Goal: Information Seeking & Learning: Stay updated

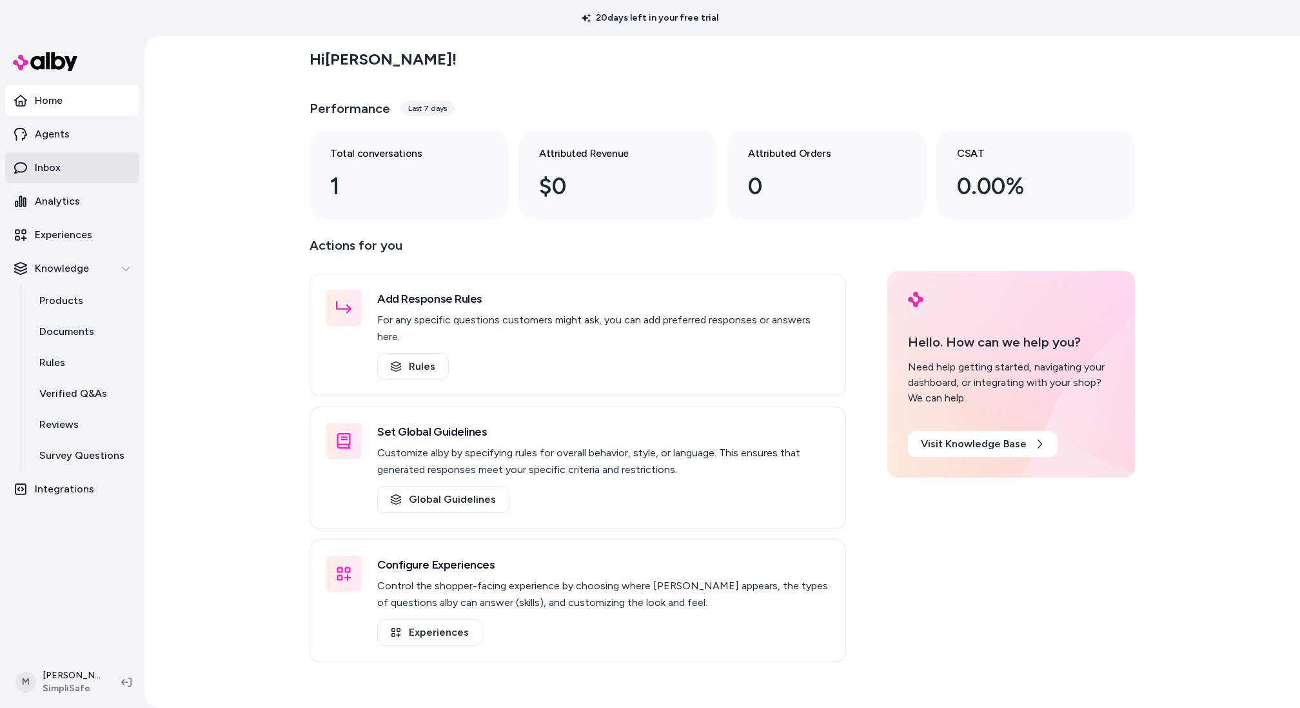
click at [74, 166] on link "Inbox" at bounding box center [72, 167] width 134 height 31
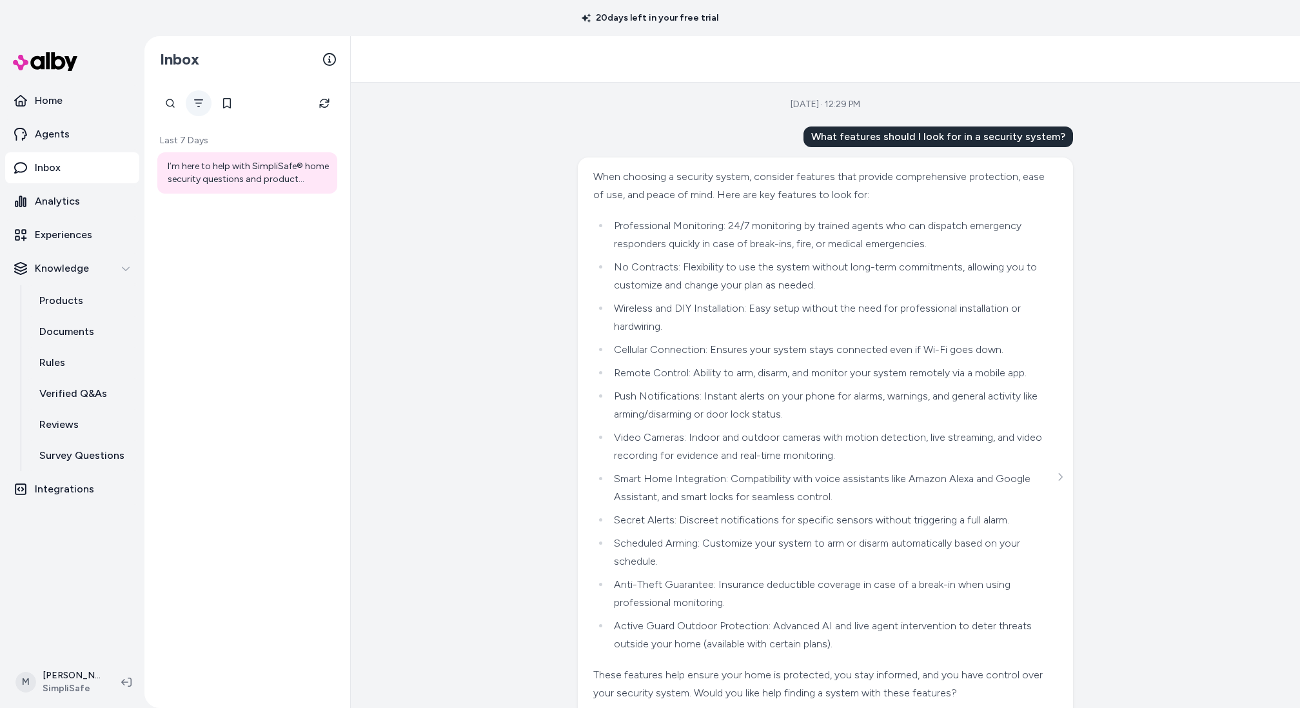
click at [196, 104] on icon "Filter" at bounding box center [198, 103] width 10 height 10
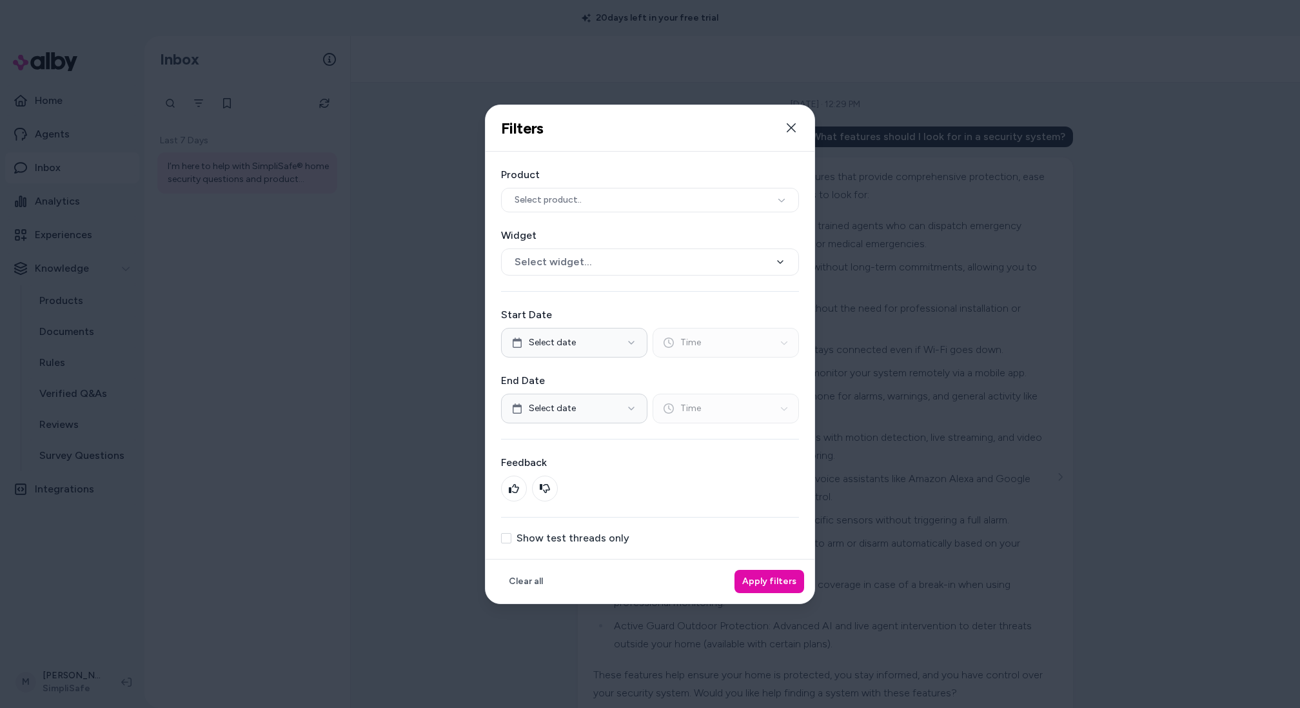
click at [524, 535] on label "Show test threads only" at bounding box center [573, 538] width 113 height 10
click at [511, 535] on button "Show test threads only" at bounding box center [506, 538] width 10 height 10
click at [776, 583] on button "Apply filters" at bounding box center [770, 580] width 70 height 23
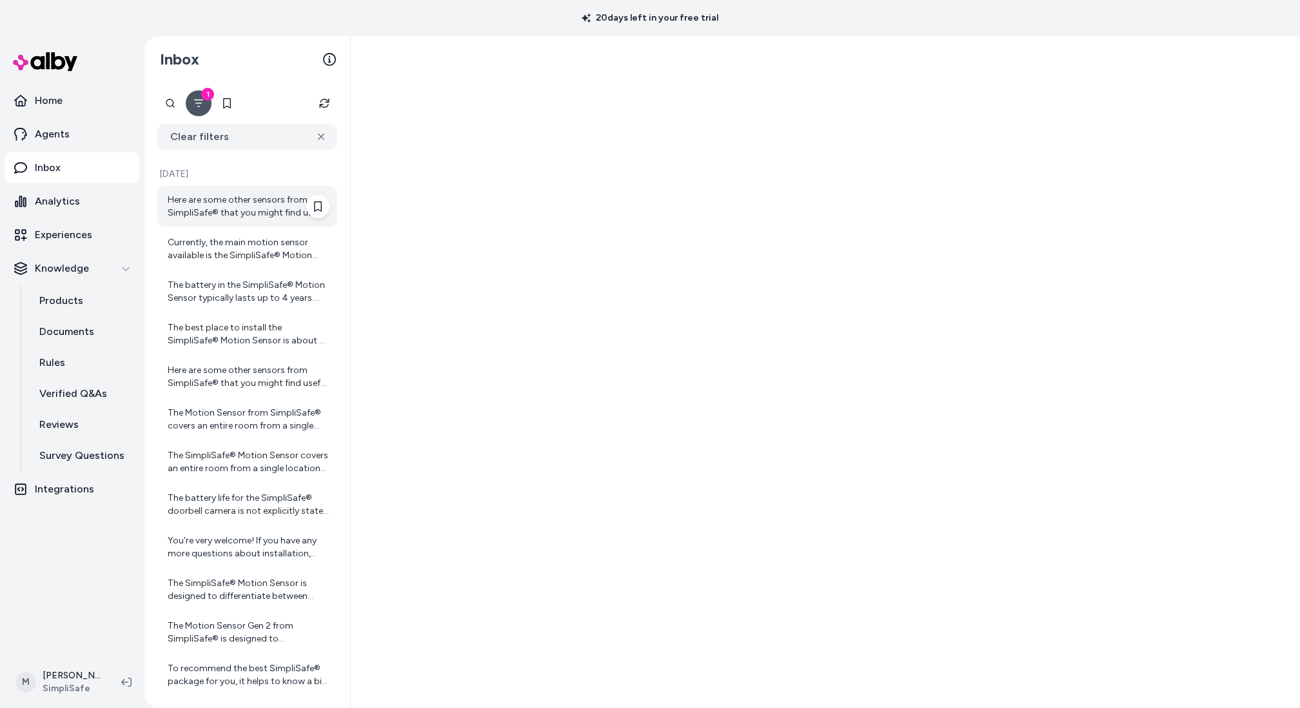
click at [215, 207] on div "Here are some other sensors from SimpliSafe® that you might find useful for you…" at bounding box center [249, 206] width 162 height 26
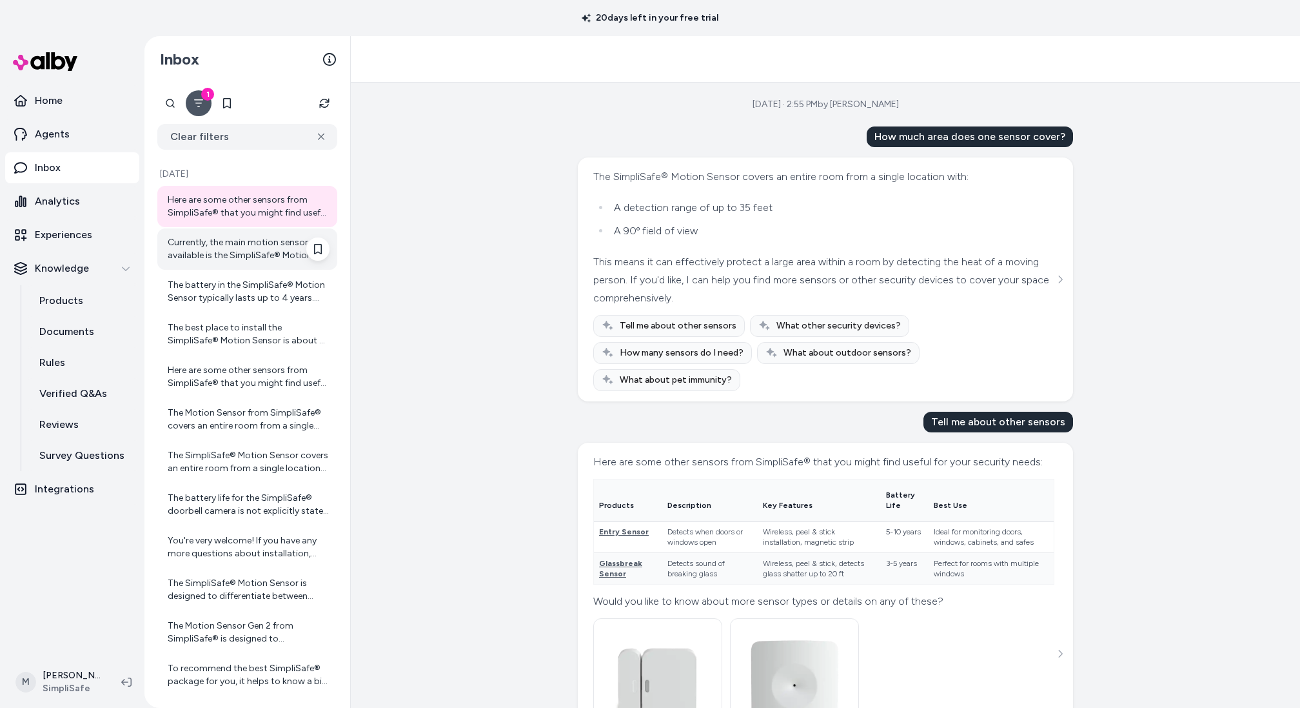
click at [230, 241] on div "Currently, the main motion sensor available is the SimpliSafe® Motion Sensor. I…" at bounding box center [249, 249] width 162 height 26
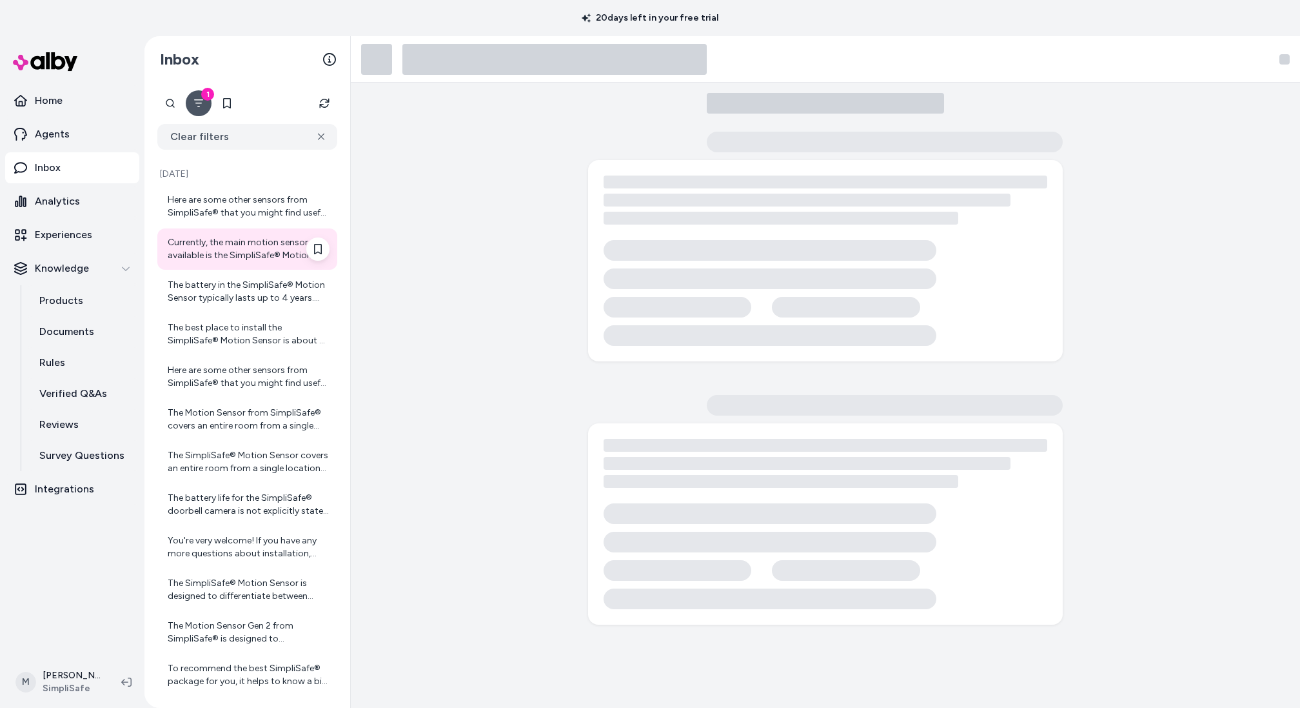
click at [239, 253] on div "Currently, the main motion sensor available is the SimpliSafe® Motion Sensor. I…" at bounding box center [249, 249] width 162 height 26
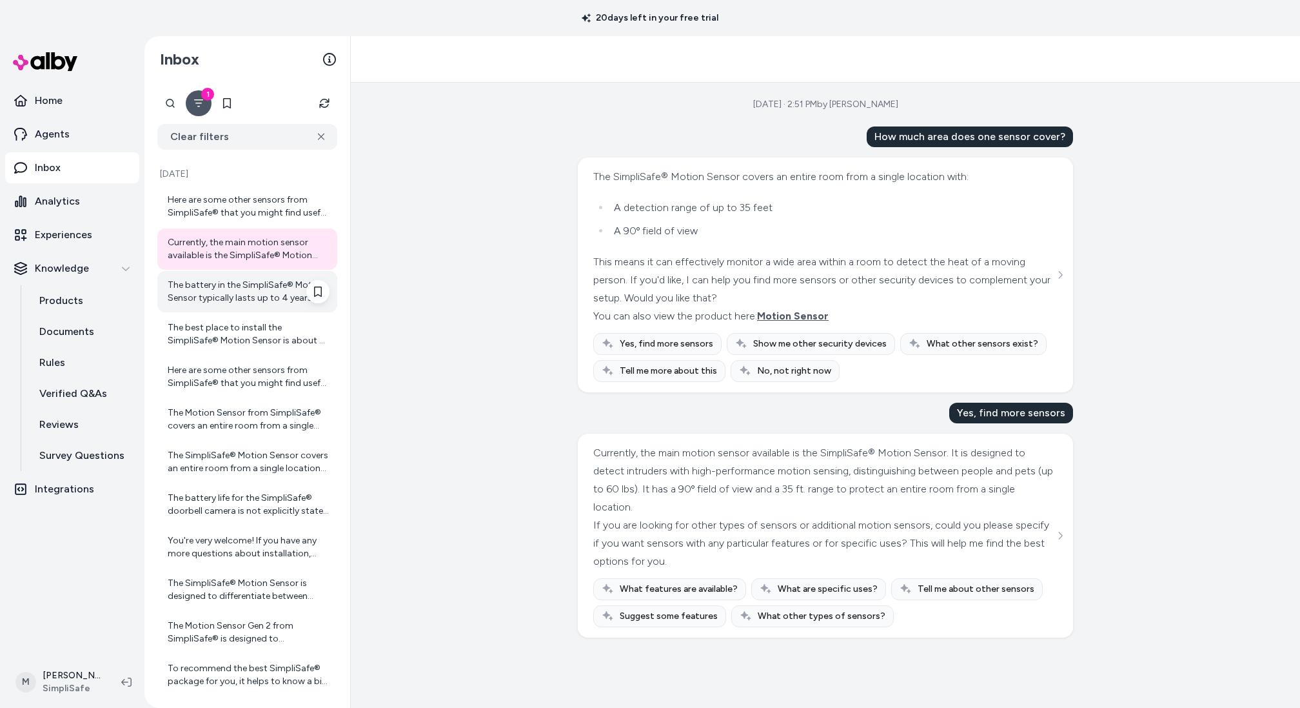
click at [254, 286] on div "The battery in the SimpliSafe® Motion Sensor typically lasts up to 4 years. Thi…" at bounding box center [249, 292] width 162 height 26
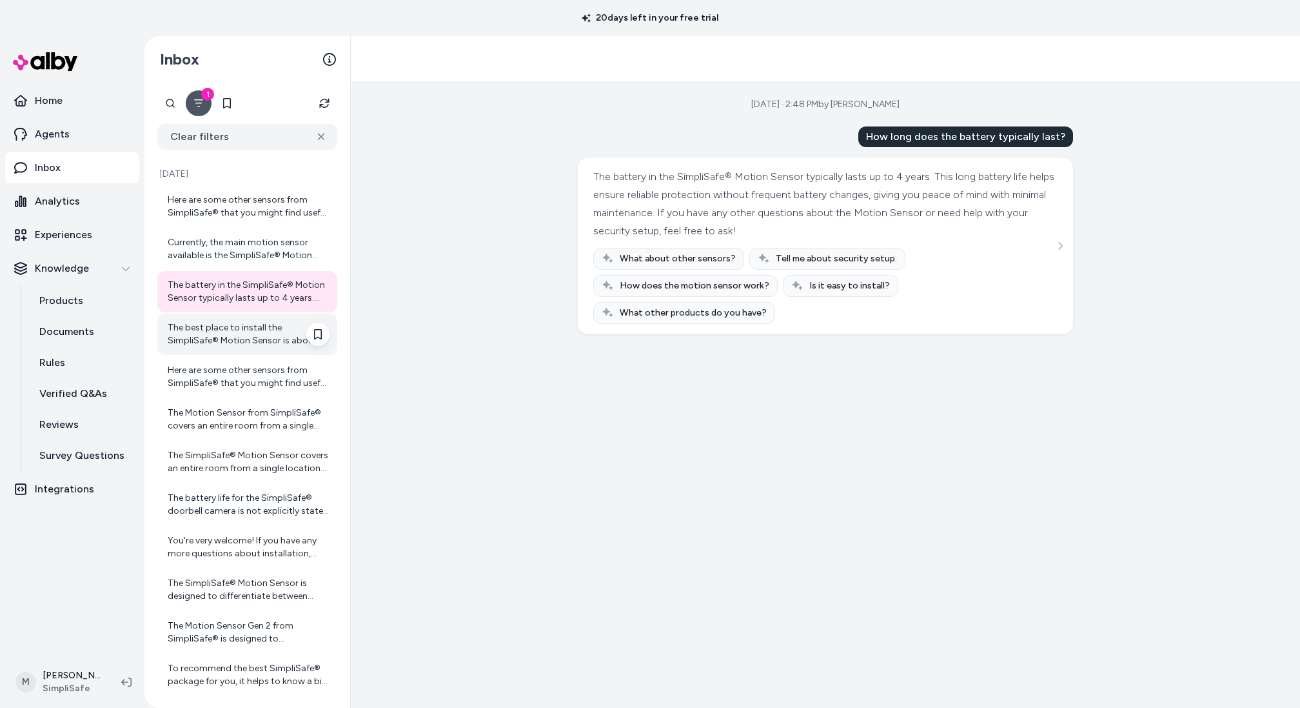
click at [253, 327] on div "The best place to install the SimpliSafe® Motion Sensor is about 6 feet above t…" at bounding box center [249, 334] width 162 height 26
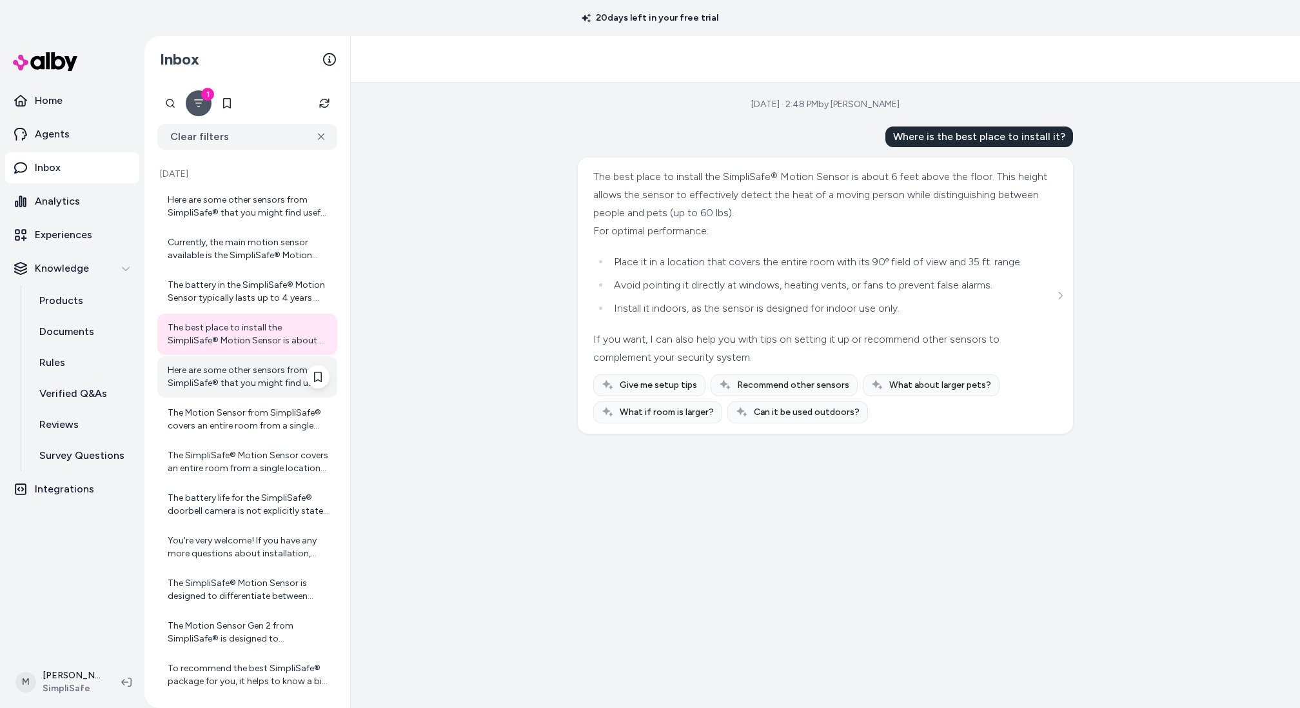
click at [269, 381] on div "Here are some other sensors from SimpliSafe® that you might find useful for you…" at bounding box center [249, 377] width 162 height 26
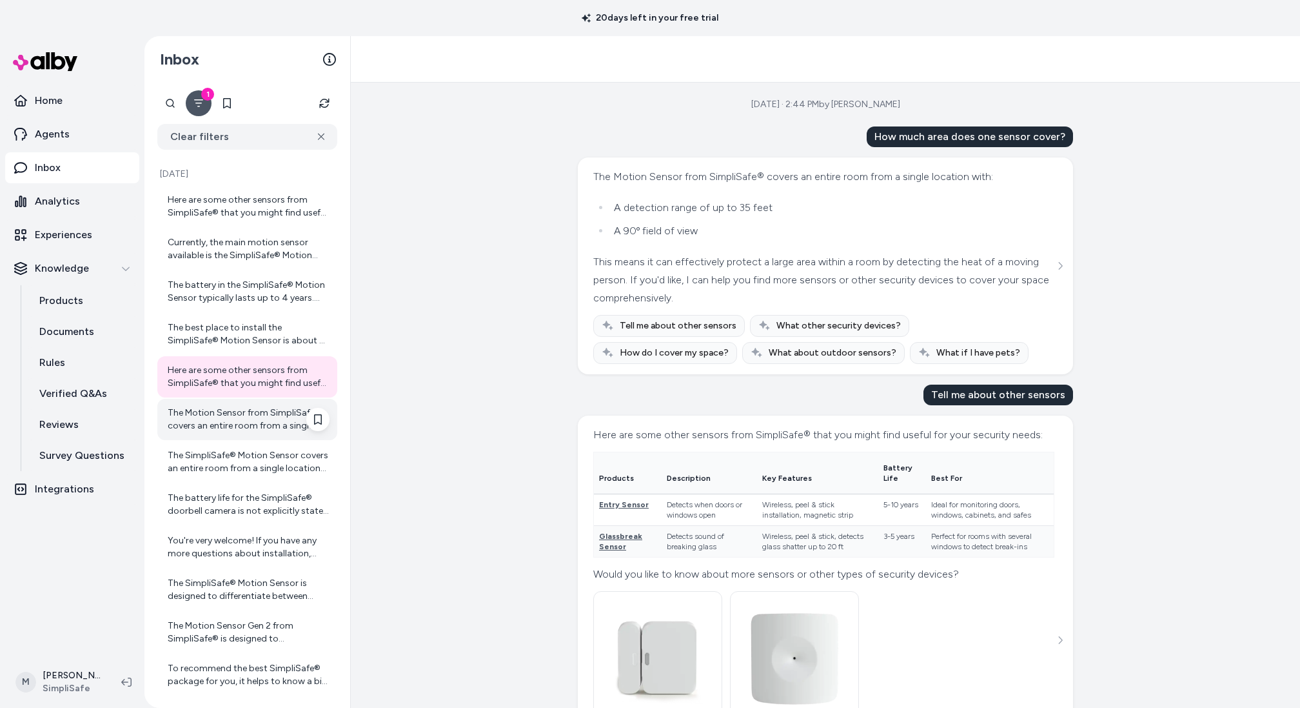
click at [261, 416] on div "The Motion Sensor from SimpliSafe® covers an entire room from a single location…" at bounding box center [249, 419] width 162 height 26
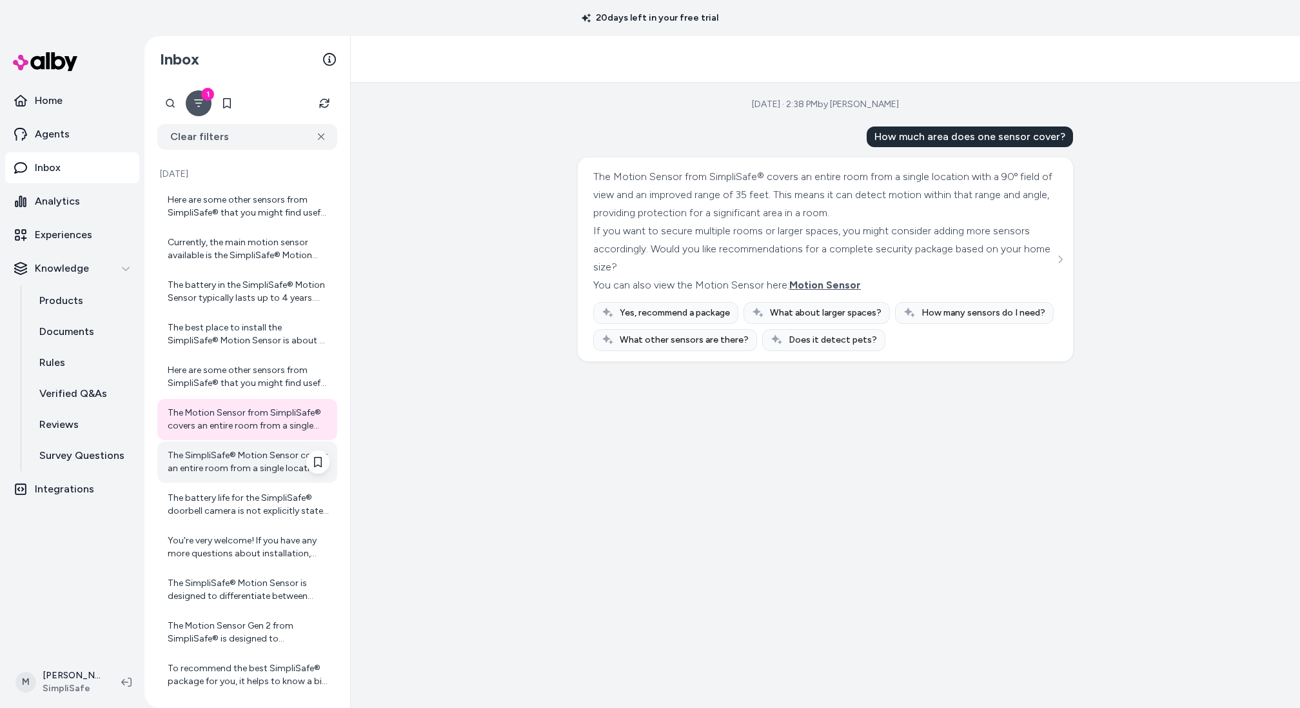
click at [262, 448] on div "The SimpliSafe® Motion Sensor covers an entire room from a single location with…" at bounding box center [247, 461] width 180 height 41
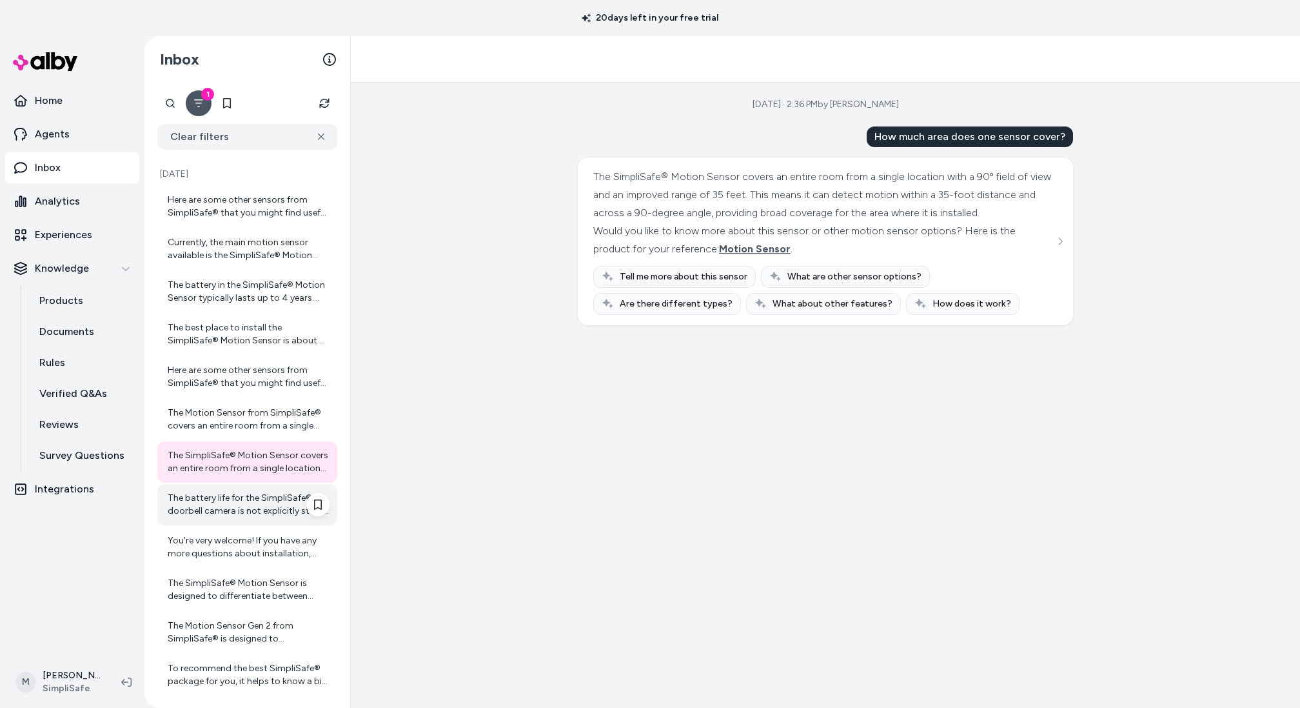
click at [254, 502] on div "The battery life for the SimpliSafe® doorbell camera is not explicitly stated i…" at bounding box center [249, 504] width 162 height 26
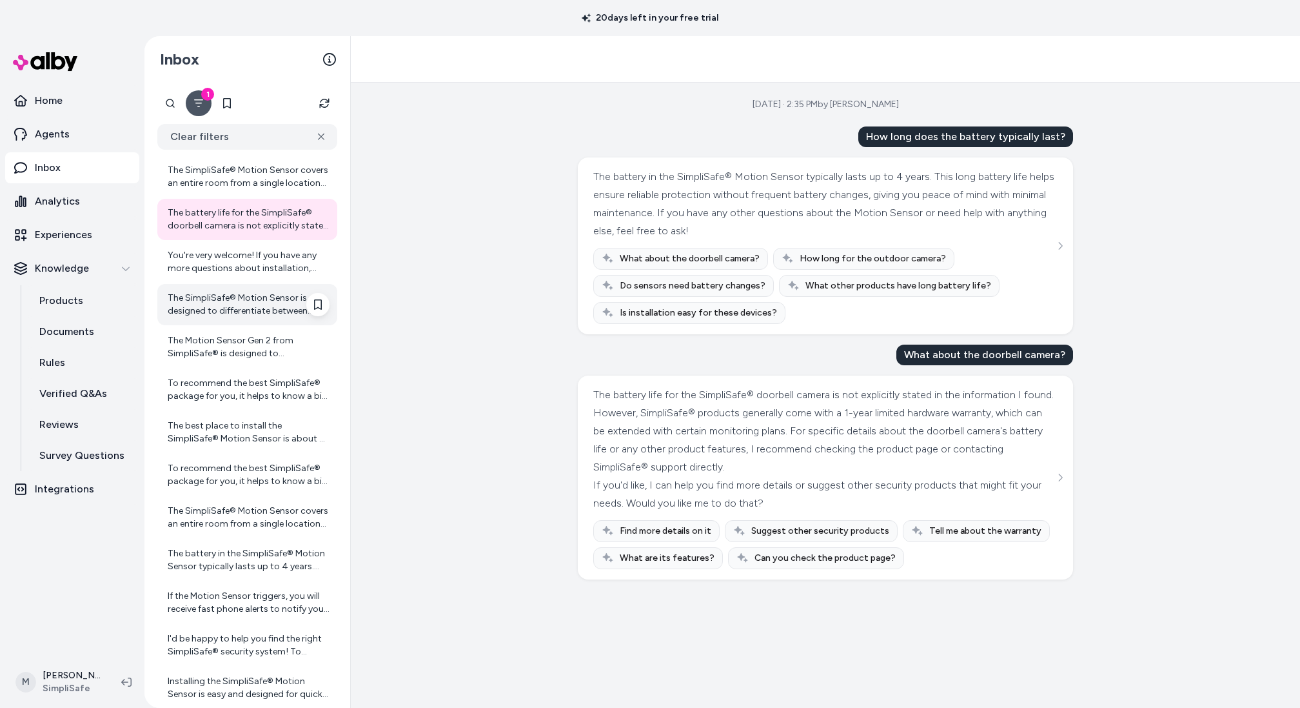
scroll to position [303, 0]
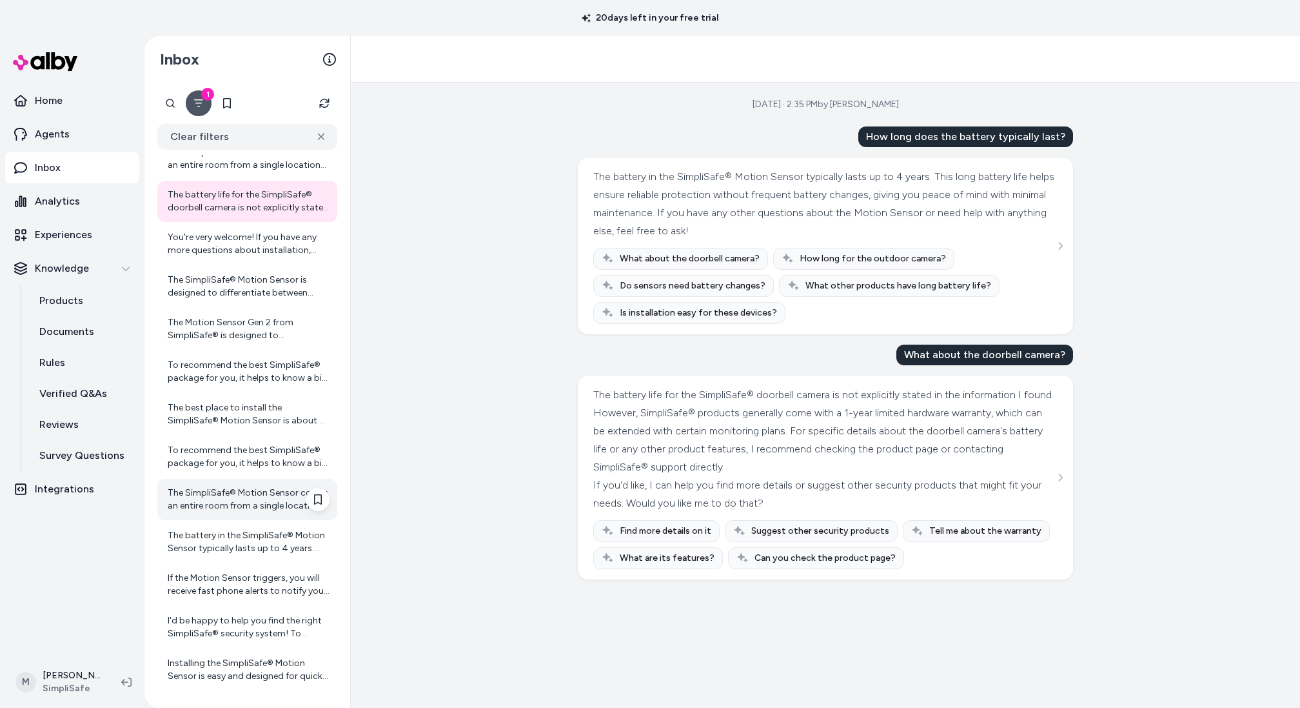
click at [233, 497] on div "The SimpliSafe® Motion Sensor covers an entire room from a single location with…" at bounding box center [249, 499] width 162 height 26
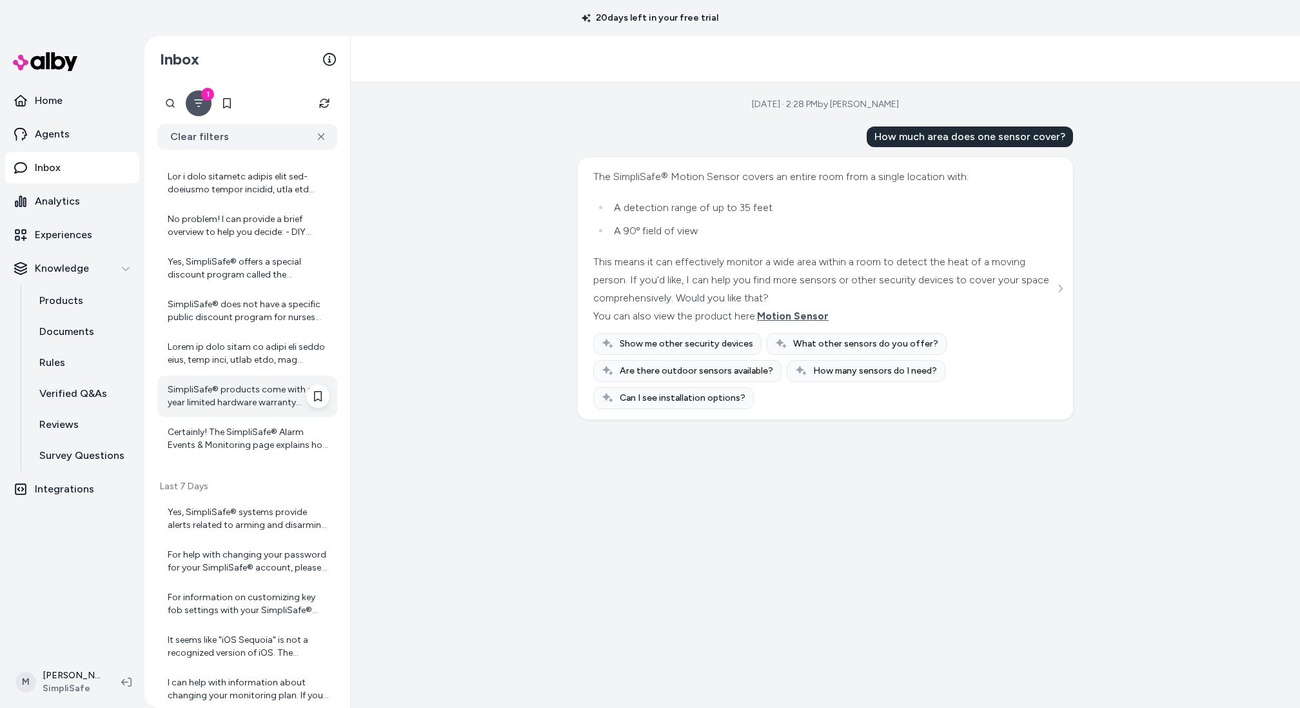
scroll to position [1337, 0]
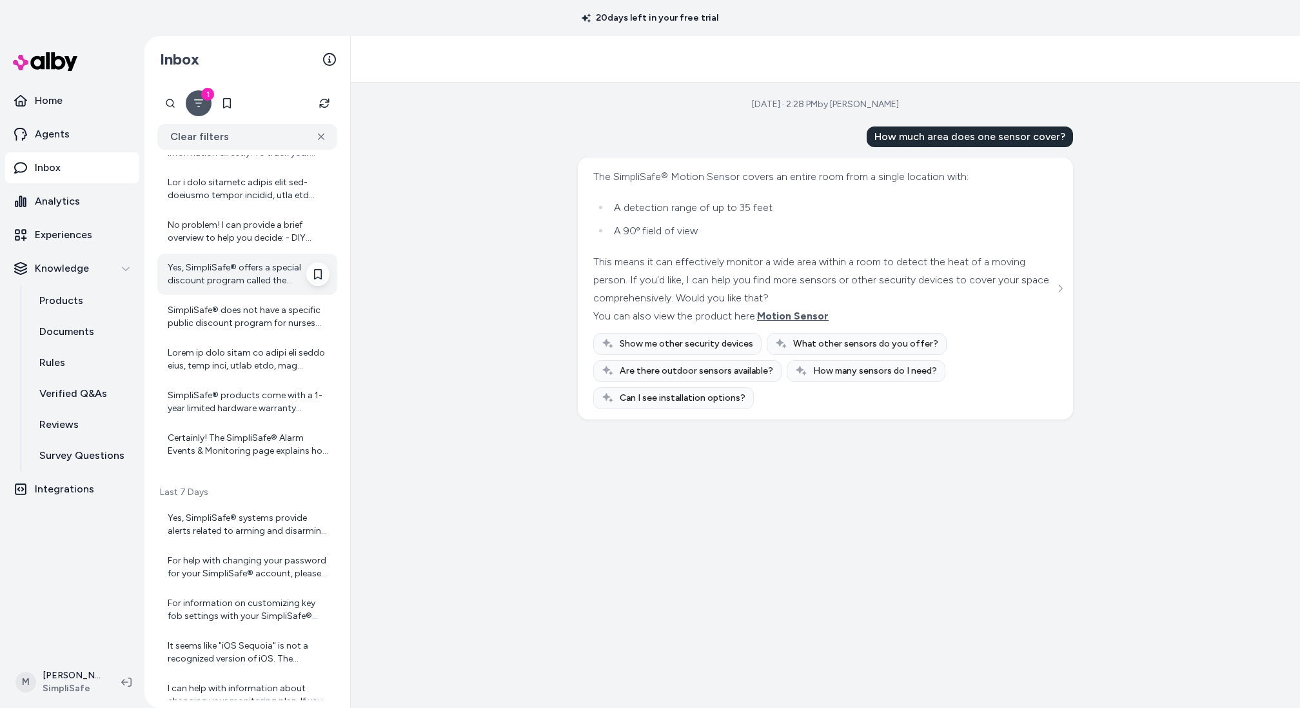
click at [264, 291] on div "Yes, SimpliSafe® offers a special discount program called the SimpliSafe® Prote…" at bounding box center [247, 273] width 180 height 41
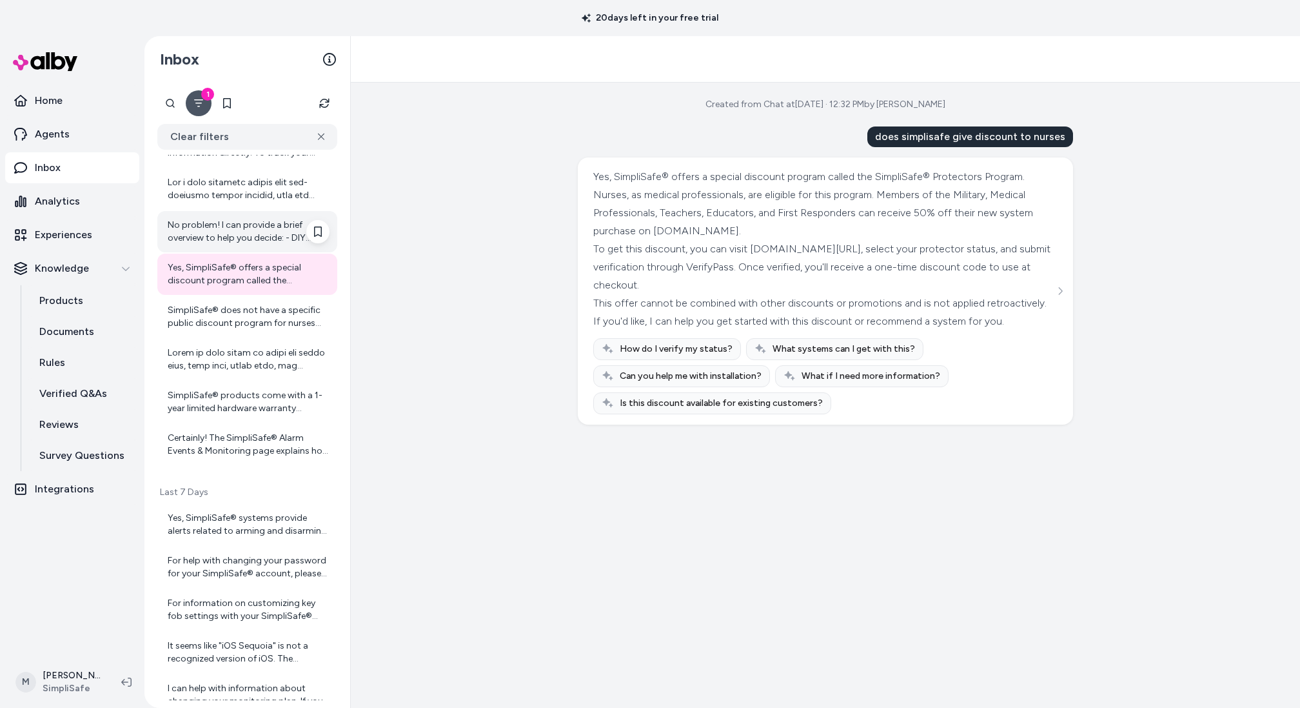
click at [271, 228] on div "No problem! I can provide a brief overview to help you decide: - DIY Setup: You…" at bounding box center [249, 232] width 162 height 26
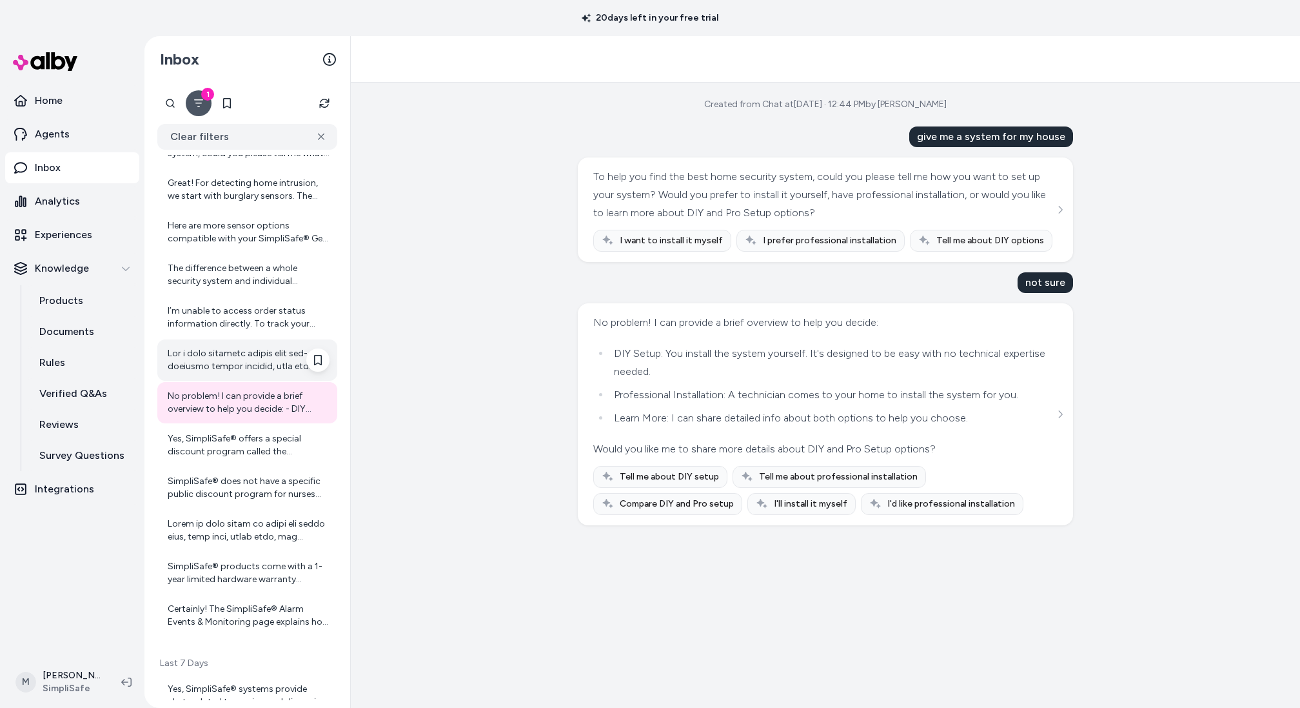
scroll to position [1156, 0]
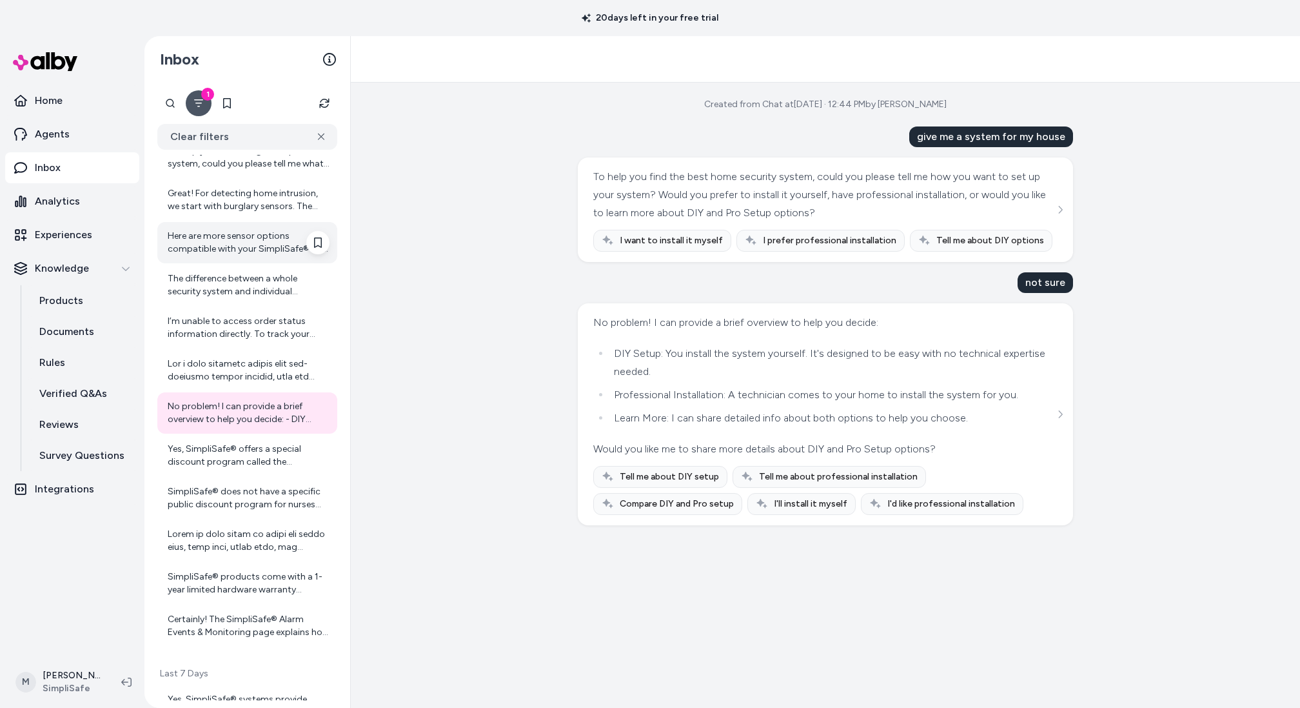
click at [262, 243] on div "Here are more sensor options compatible with your SimpliSafe® Gen 2 base statio…" at bounding box center [249, 243] width 162 height 26
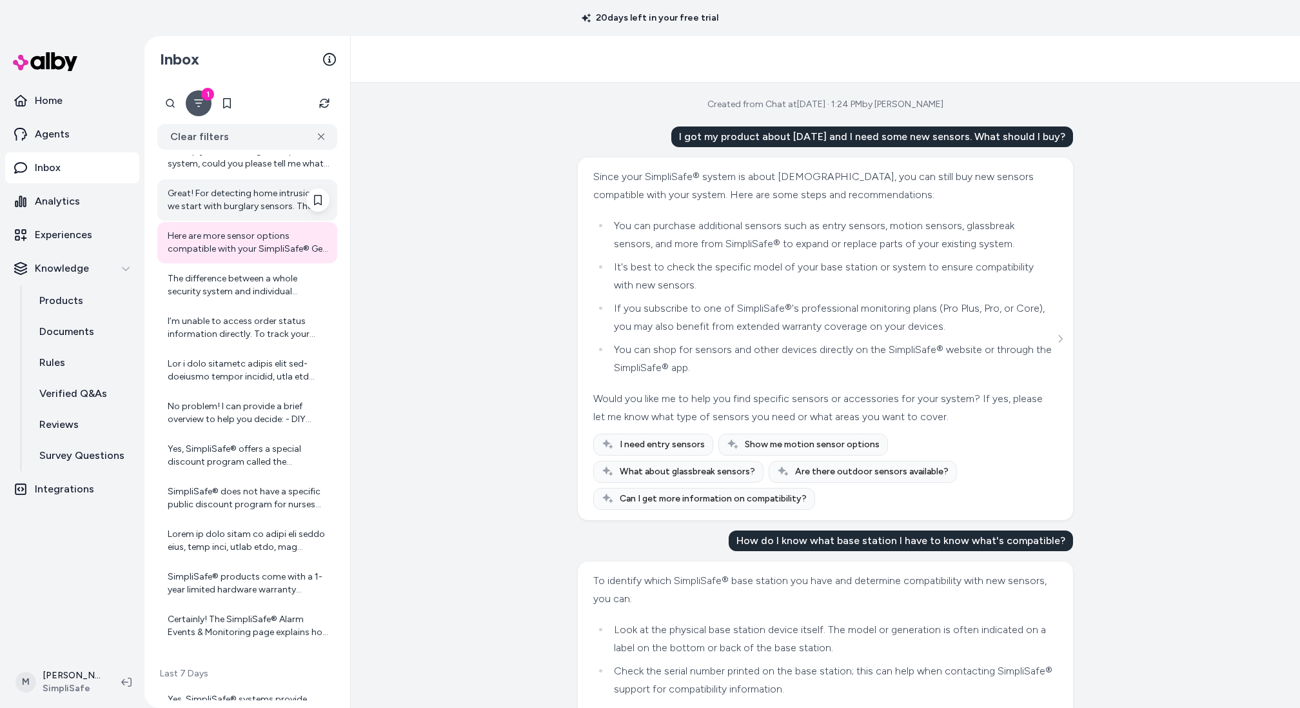
click at [260, 181] on div "Great! For detecting home intrusion, we start with burglary sensors. The essent…" at bounding box center [247, 199] width 180 height 41
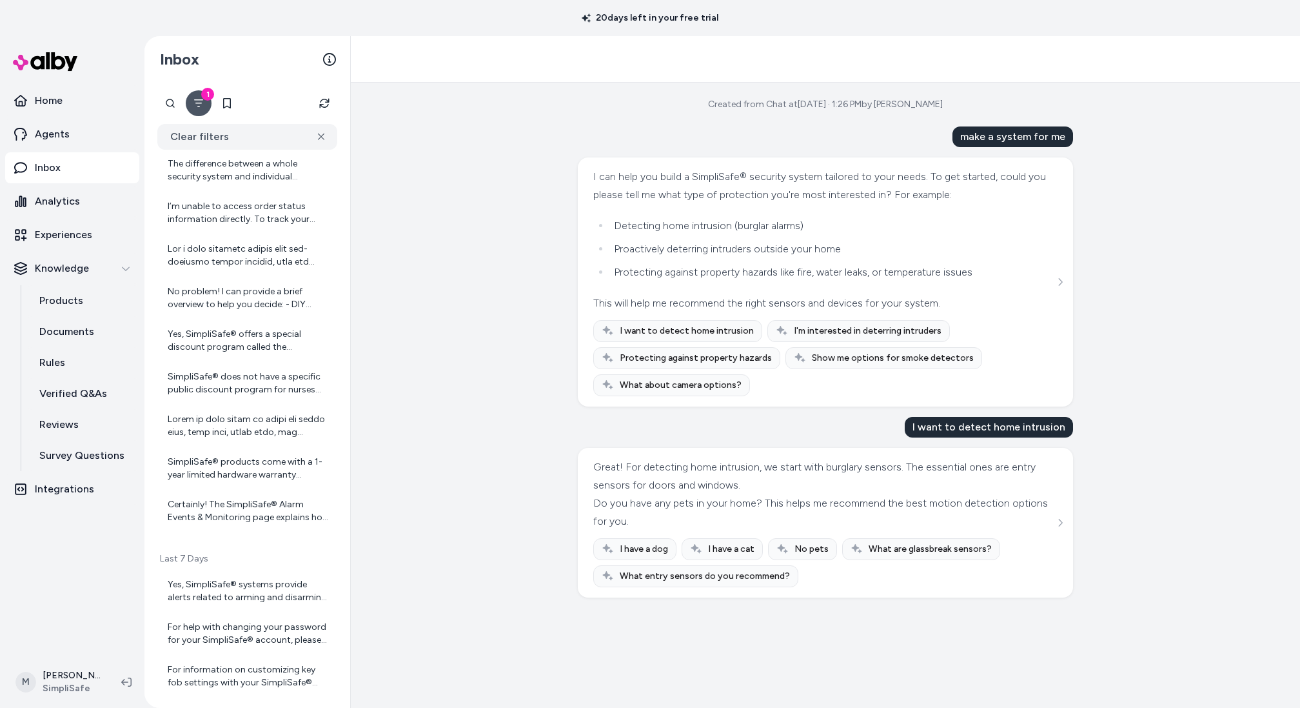
scroll to position [1283, 0]
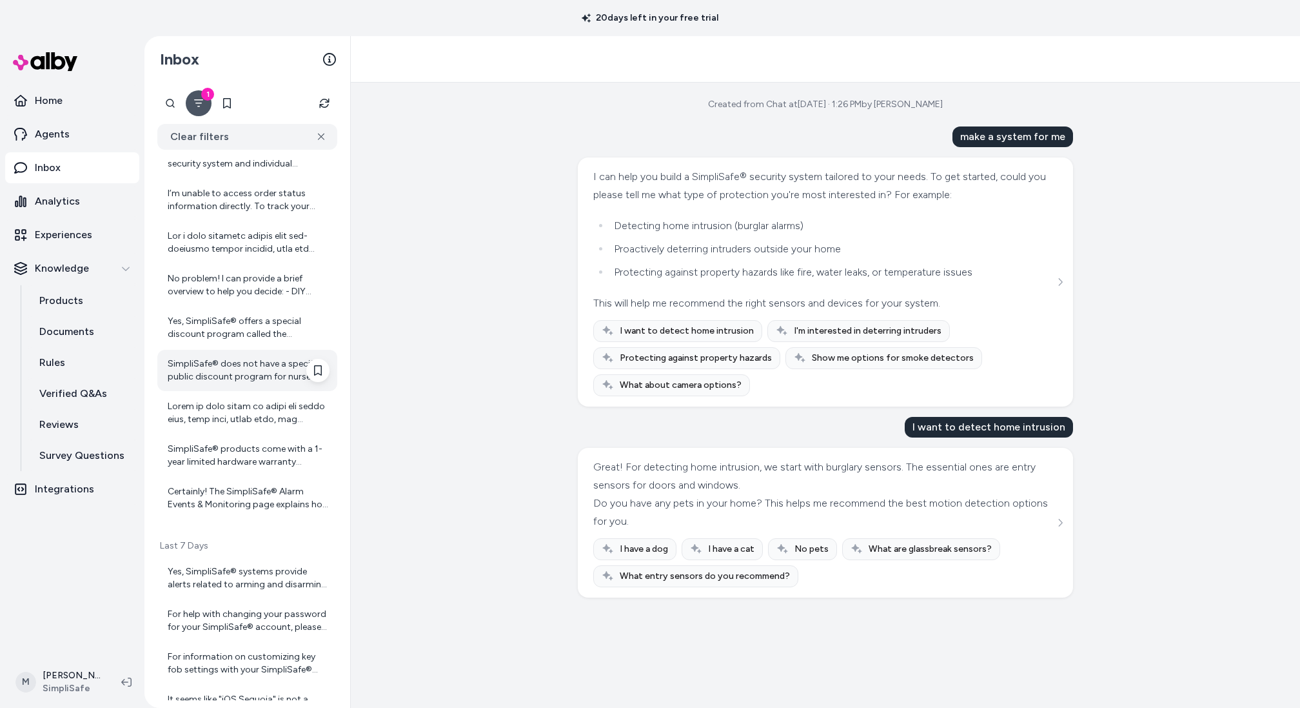
click at [261, 382] on div "SimpliSafe® does not have a specific public discount program for nurses mention…" at bounding box center [249, 370] width 162 height 26
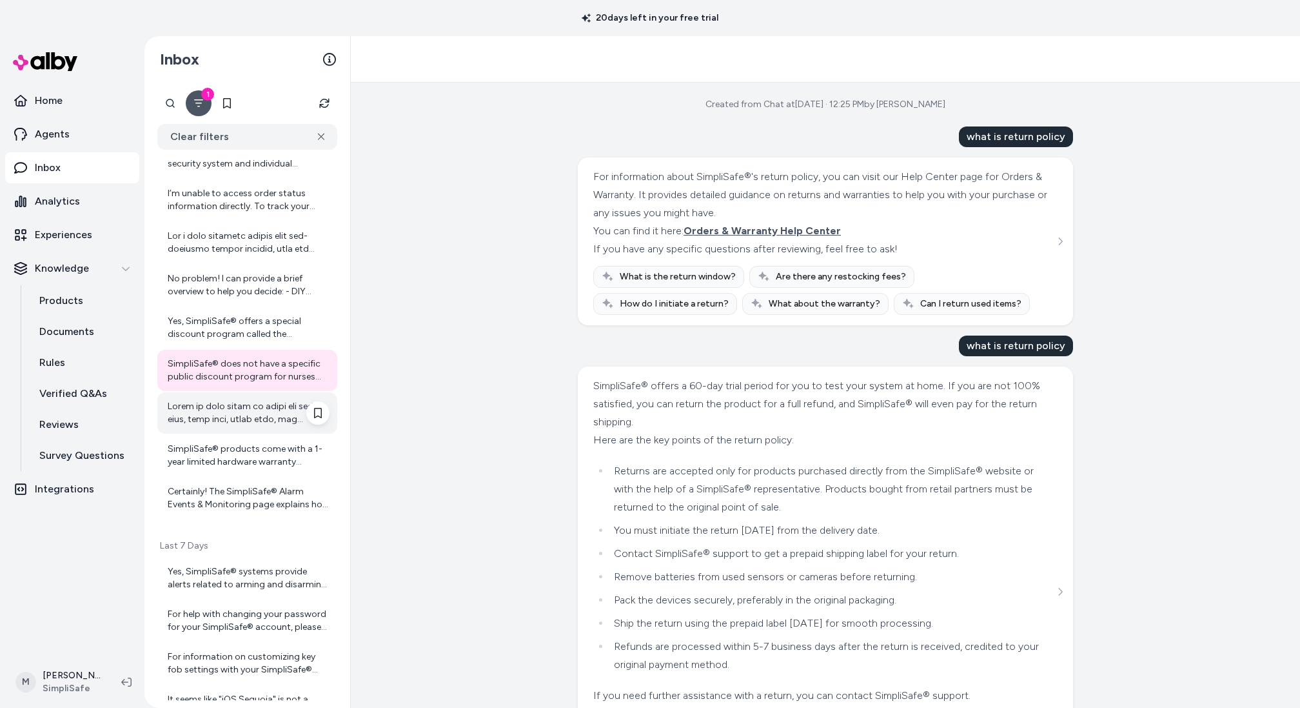
click at [272, 408] on div at bounding box center [249, 413] width 162 height 26
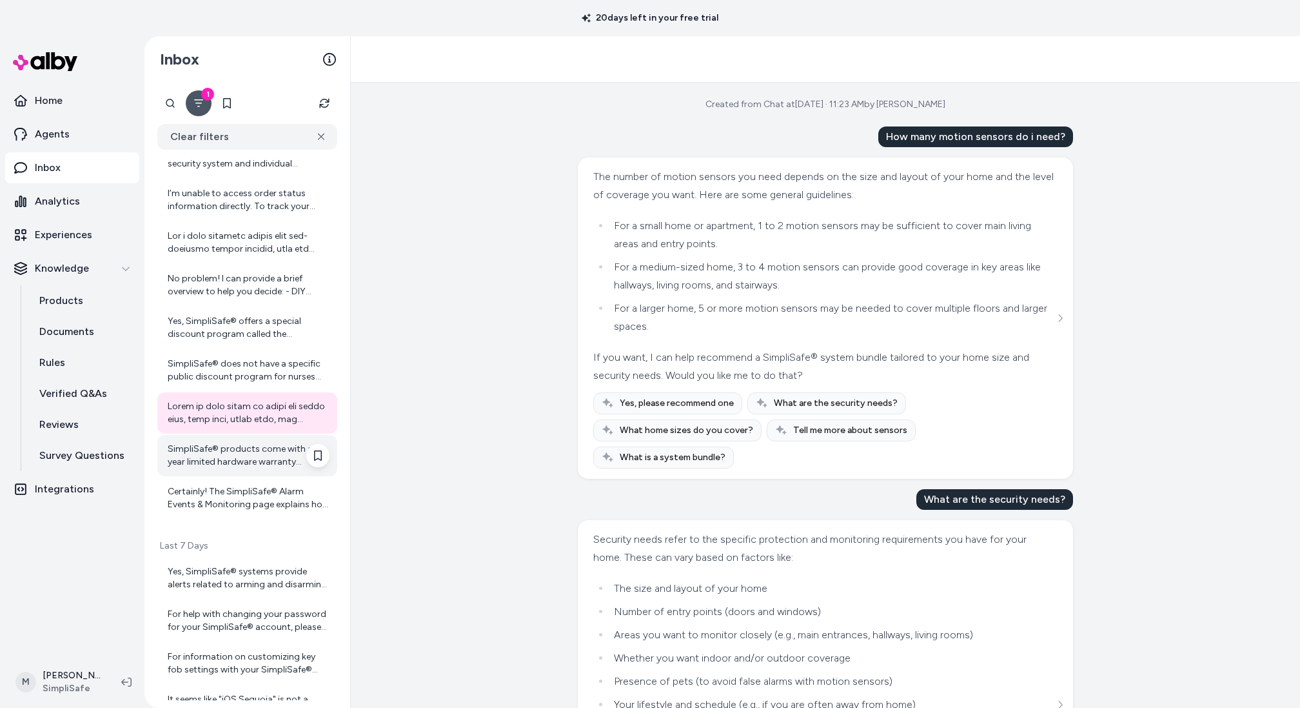
click at [269, 446] on div "SimpliSafe® products come with a 1-year limited hardware warranty starting from…" at bounding box center [249, 455] width 162 height 26
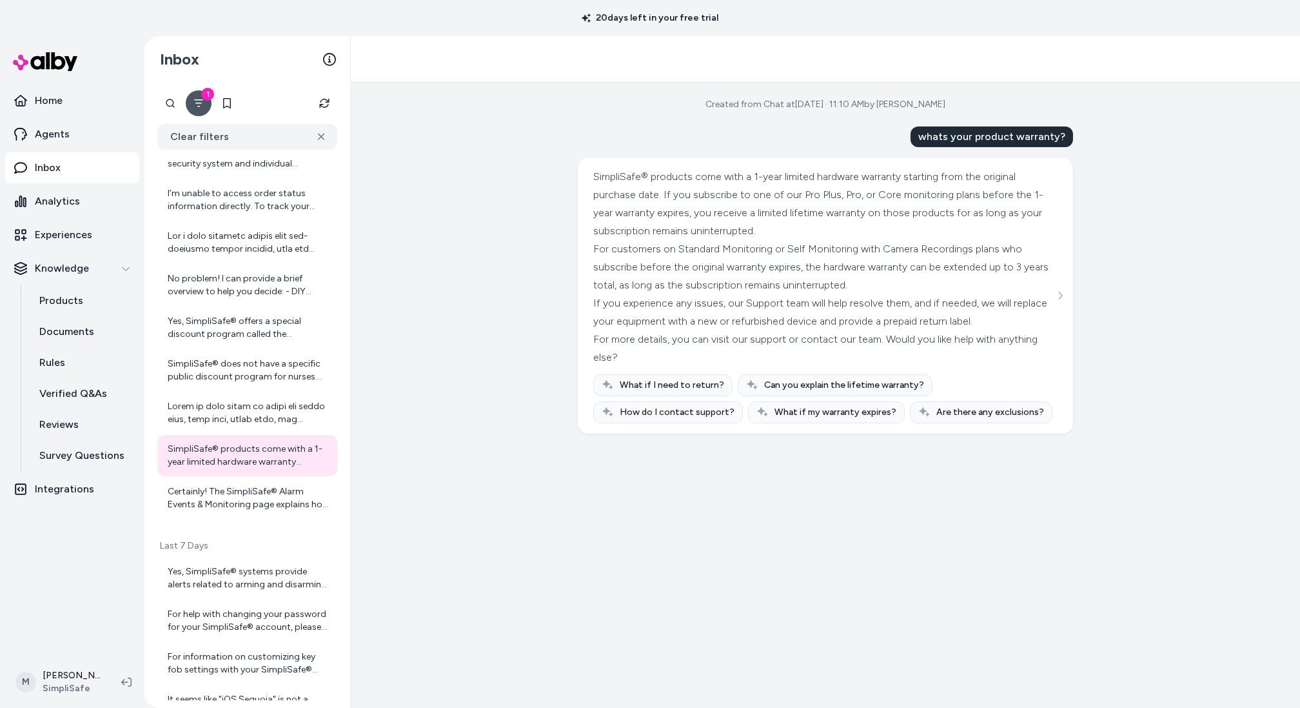
click at [197, 98] on icon "Filter" at bounding box center [198, 103] width 10 height 10
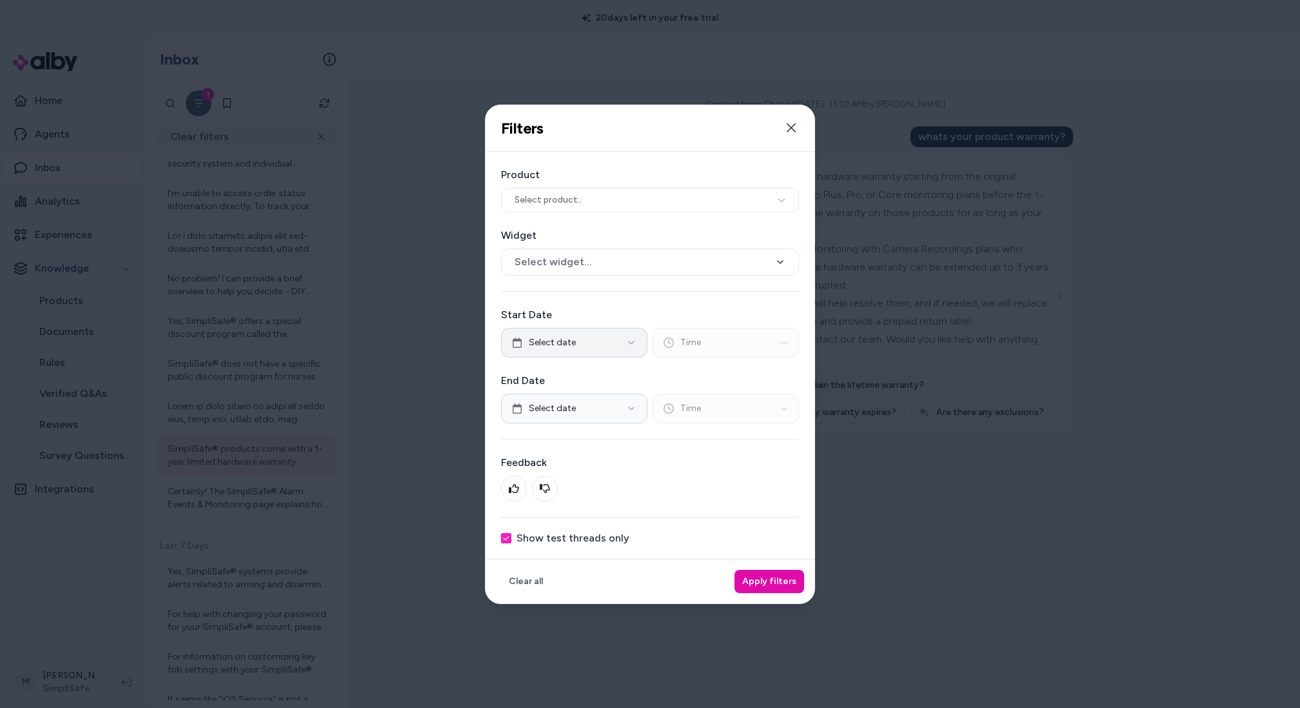
click at [604, 345] on button "Select date" at bounding box center [574, 343] width 146 height 30
click at [592, 418] on button "1" at bounding box center [589, 417] width 23 height 23
click at [699, 391] on div "End Date Select date Time" at bounding box center [650, 398] width 298 height 50
click at [613, 409] on button "Select date" at bounding box center [574, 408] width 146 height 30
click at [596, 479] on button "1" at bounding box center [589, 483] width 23 height 23
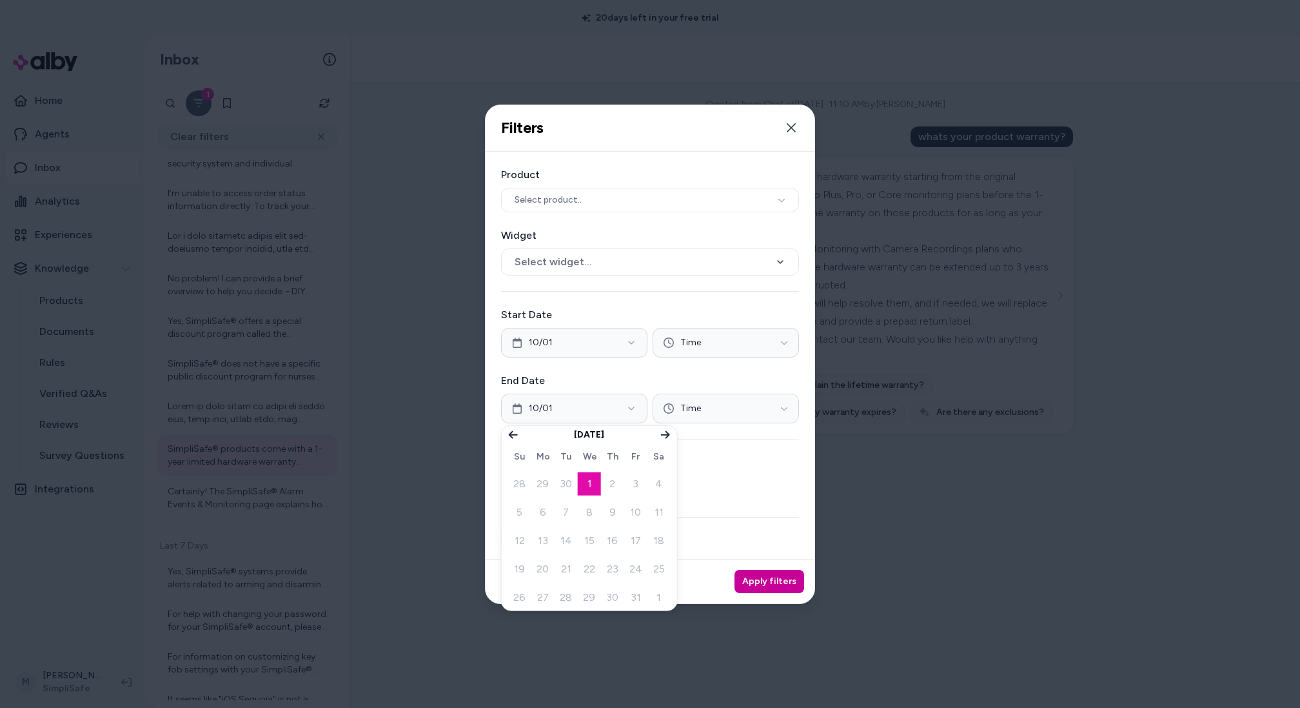
click at [777, 577] on button "Apply filters" at bounding box center [770, 580] width 70 height 23
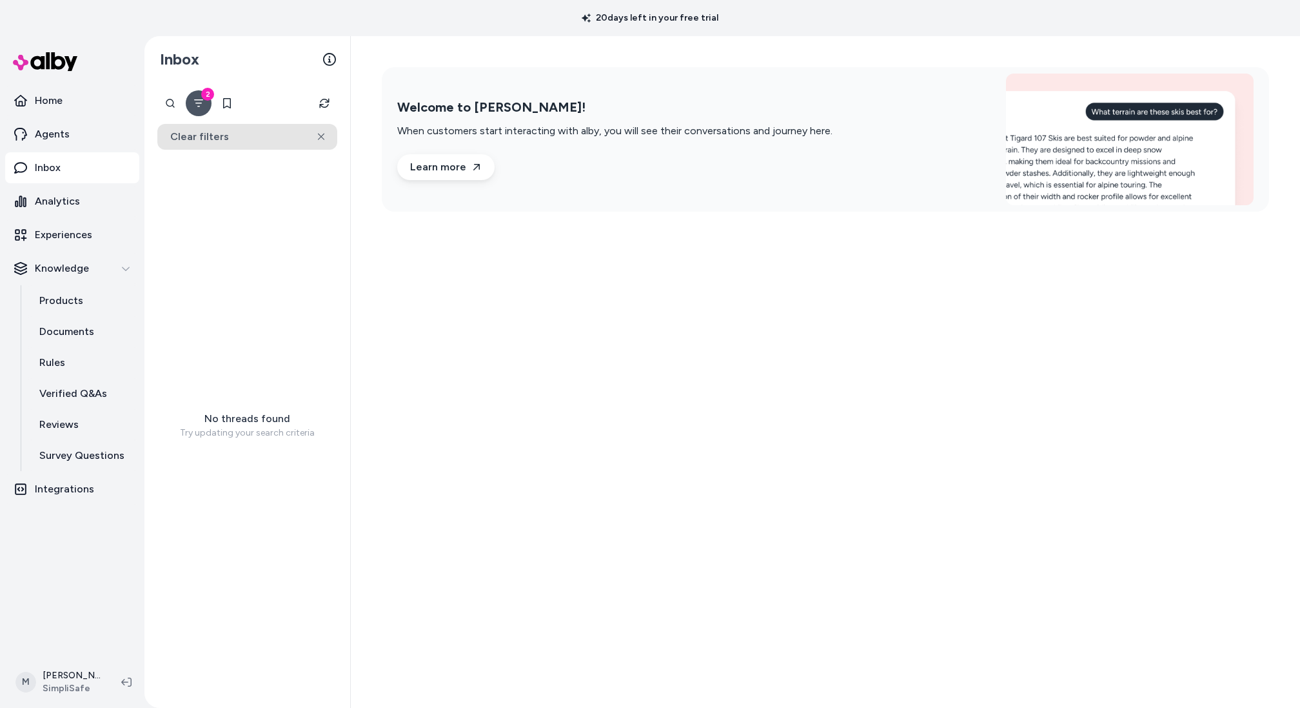
click at [320, 134] on icon at bounding box center [321, 137] width 7 height 8
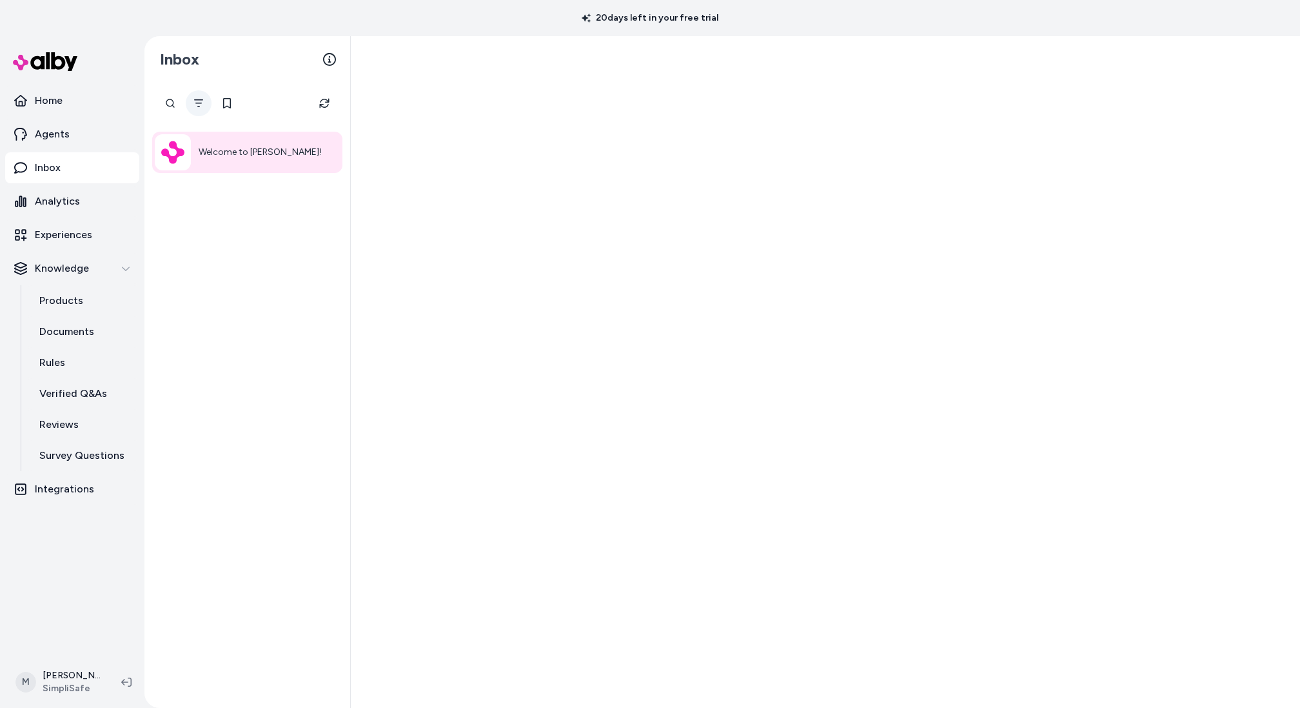
click at [198, 96] on button "Filter" at bounding box center [199, 103] width 26 height 26
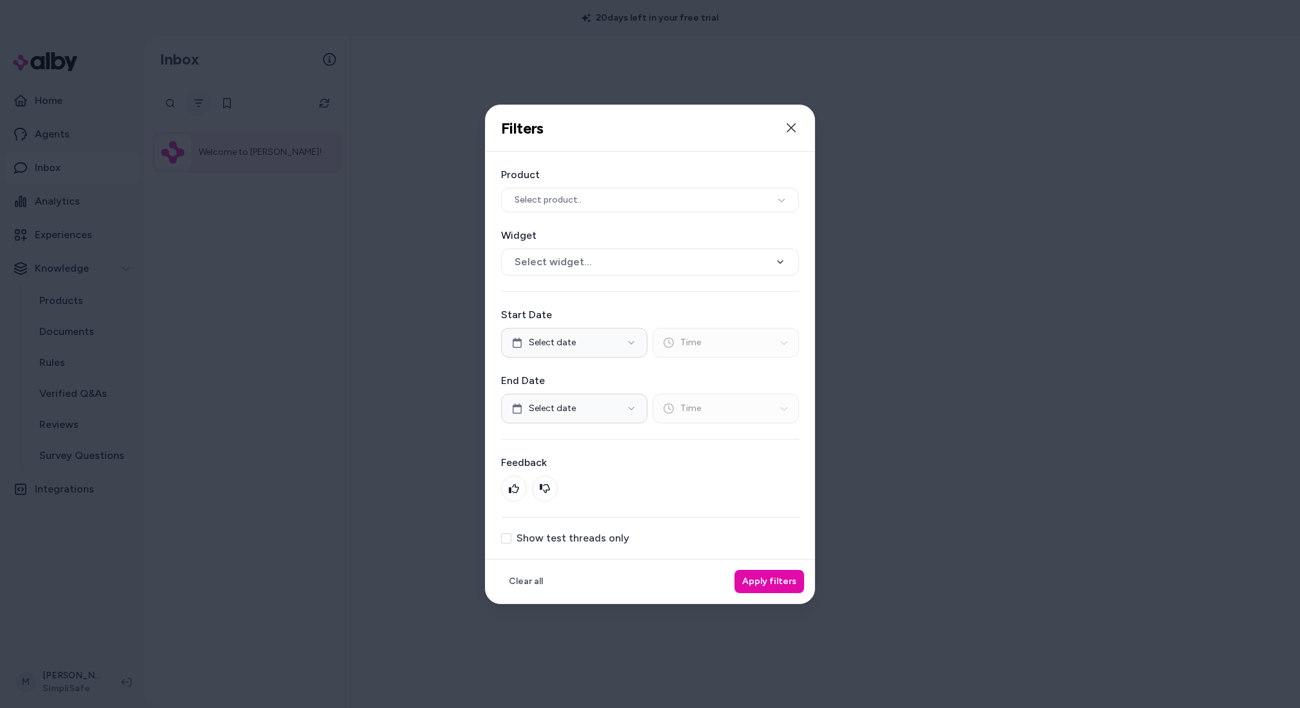
scroll to position [1, 0]
click at [563, 539] on label "Show test threads only" at bounding box center [573, 538] width 113 height 10
click at [511, 539] on button "Show test threads only" at bounding box center [506, 538] width 10 height 10
type button "on"
